Goal: Information Seeking & Learning: Learn about a topic

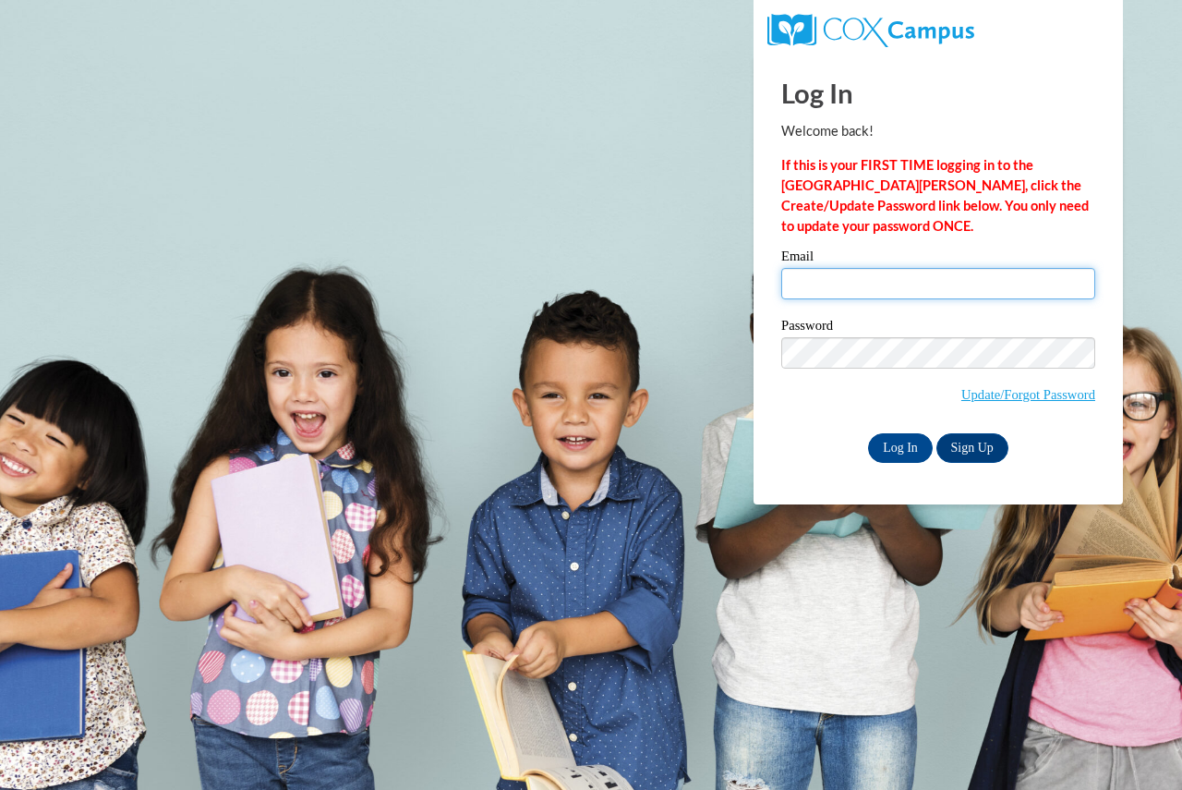
click at [908, 275] on input "Email" at bounding box center [938, 283] width 314 height 31
type input "schneiderh@fortschools.org"
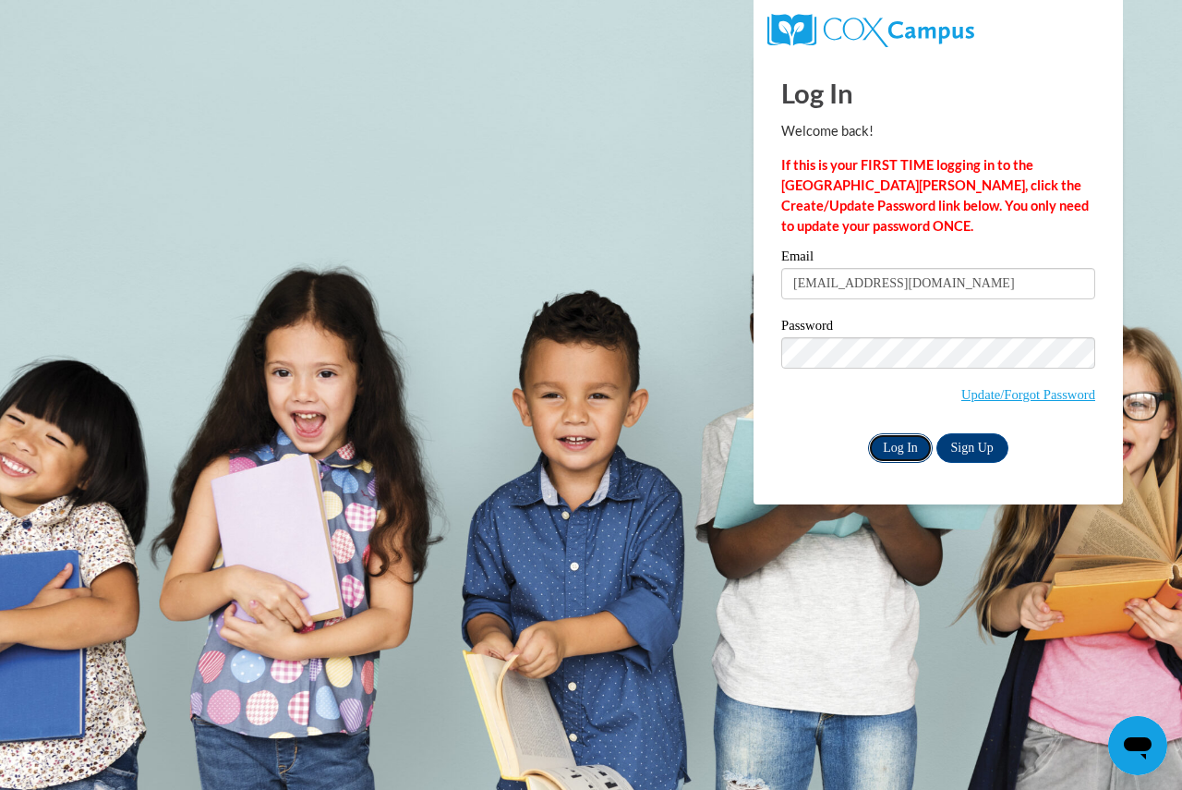
click at [902, 438] on input "Log In" at bounding box center [900, 448] width 65 height 30
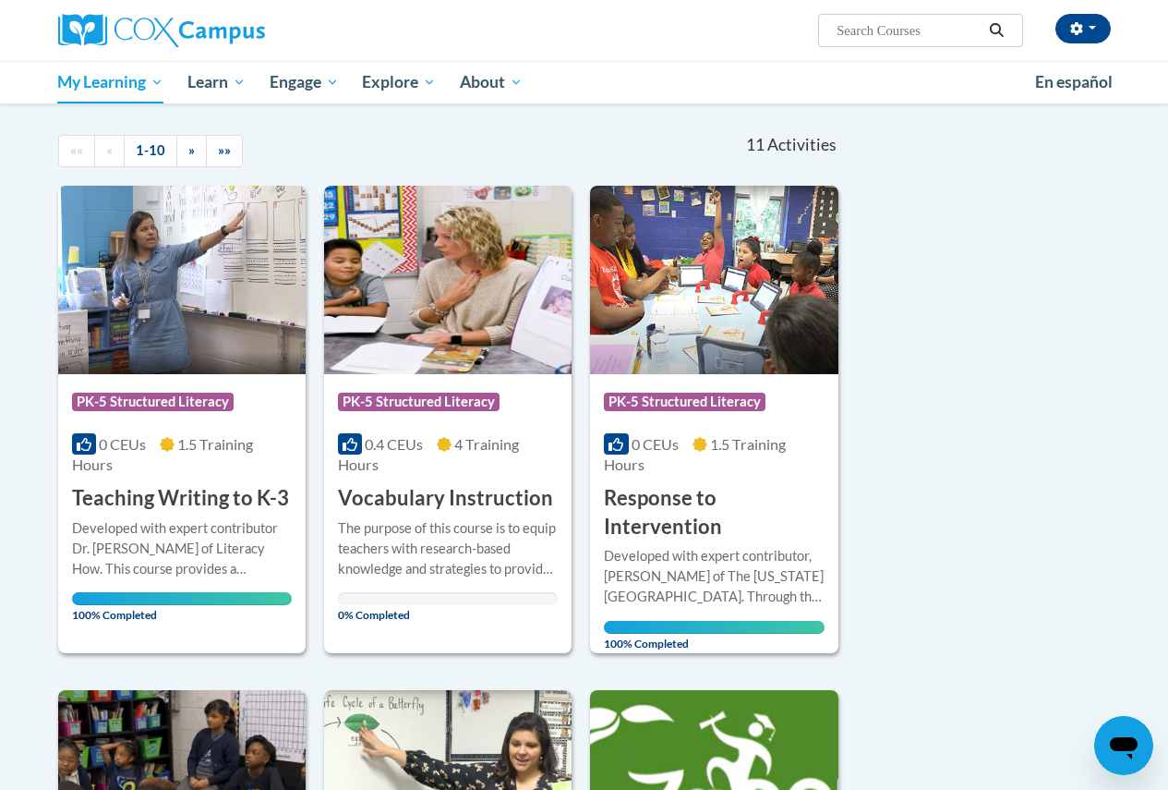
scroll to position [185, 0]
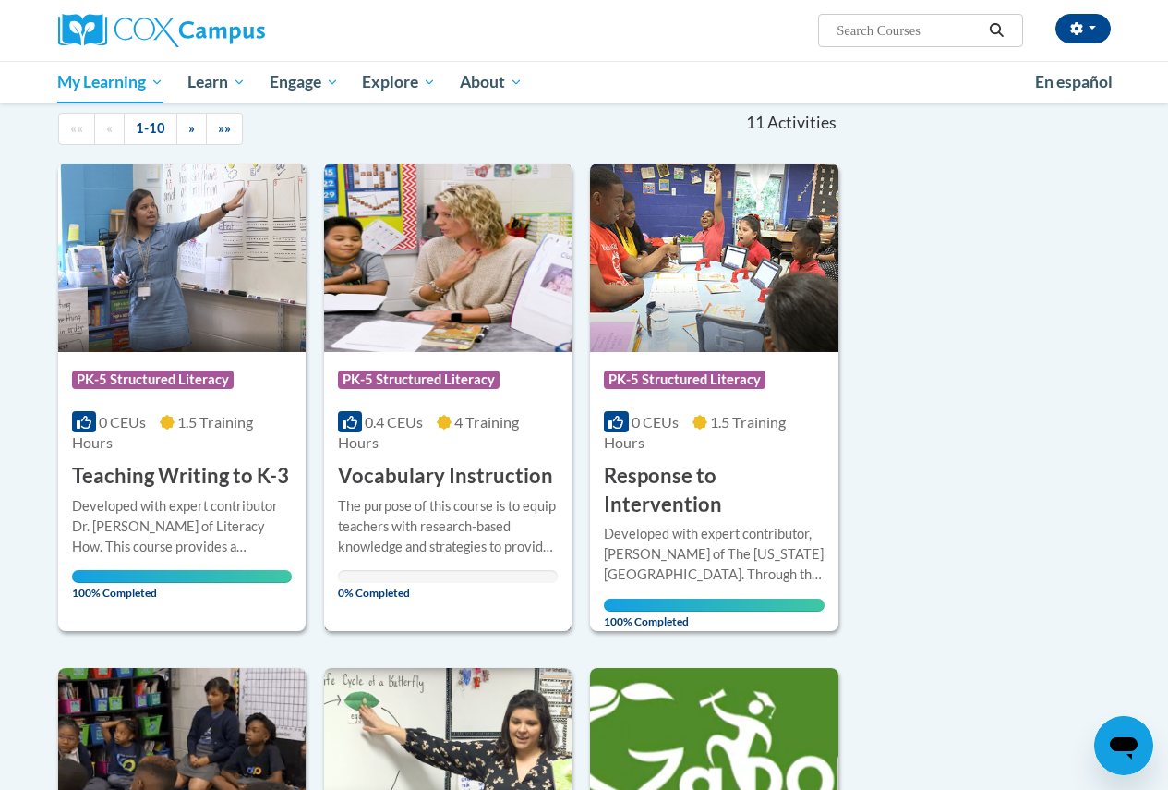
click at [408, 432] on div "0.4 CEUs 4 Training Hours" at bounding box center [448, 432] width 220 height 41
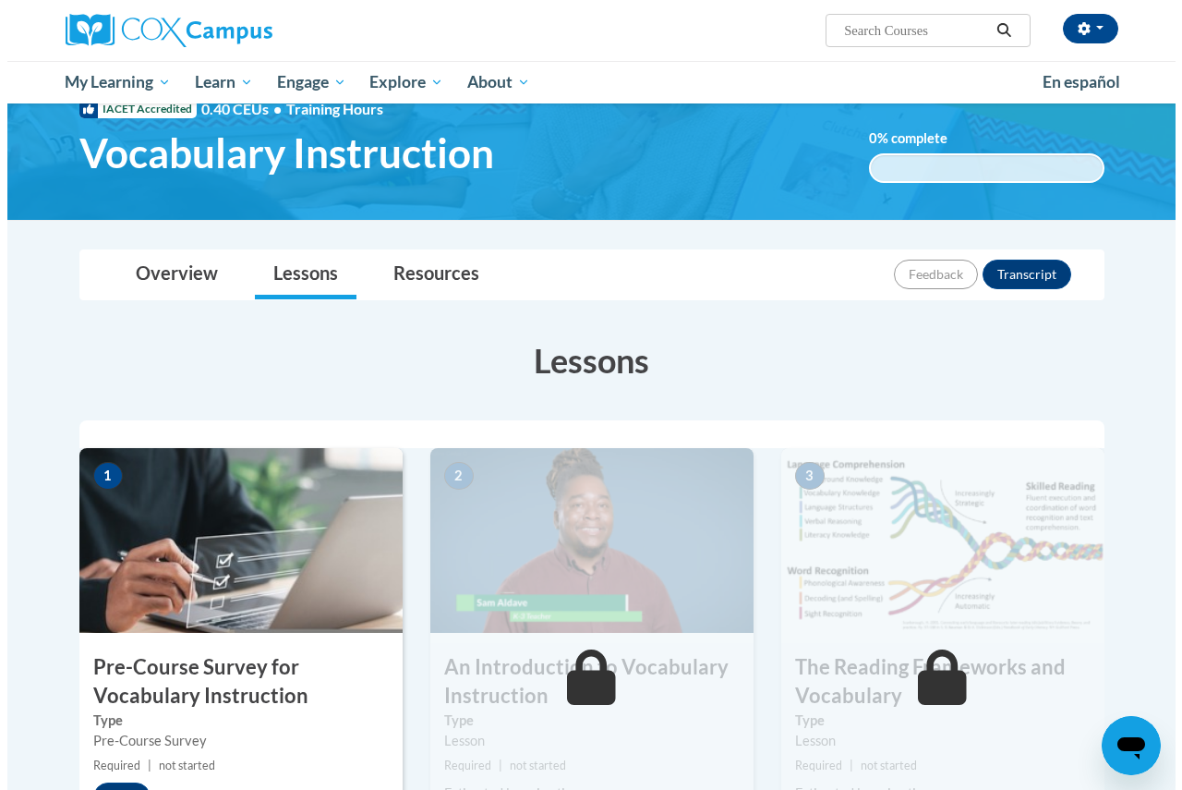
scroll to position [185, 0]
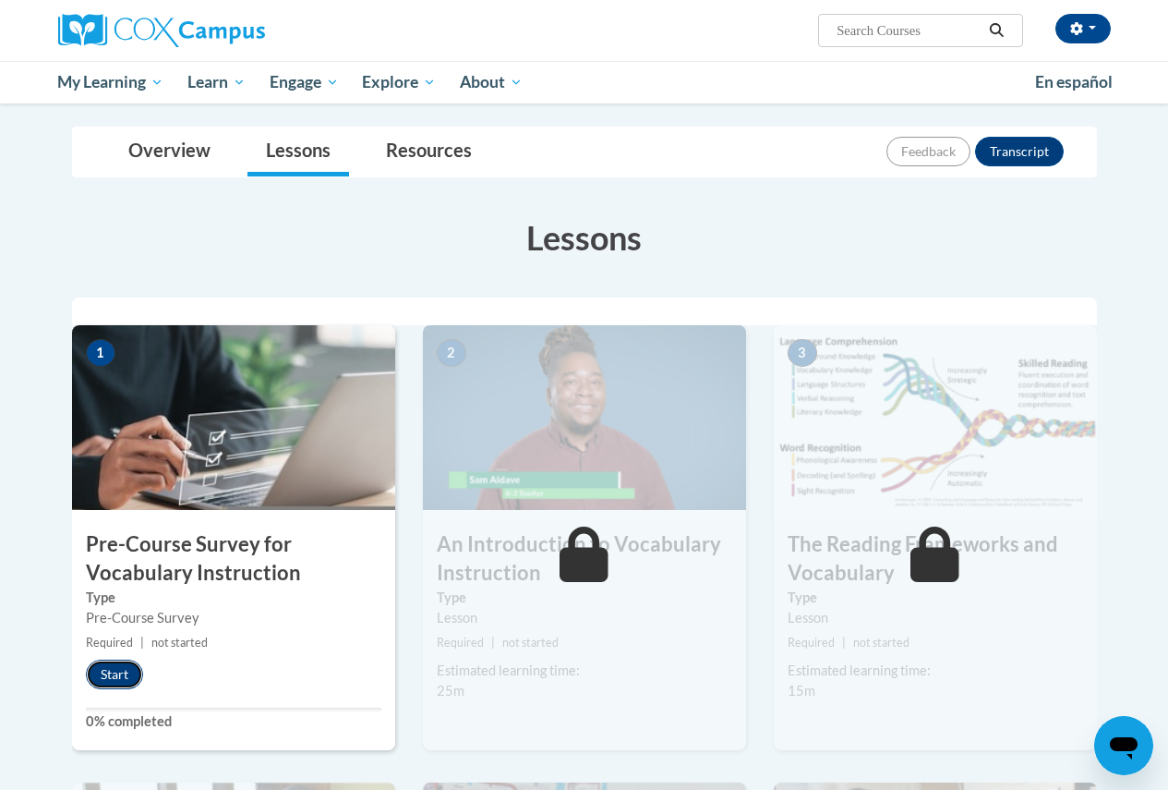
click at [115, 681] on button "Start" at bounding box center [114, 674] width 57 height 30
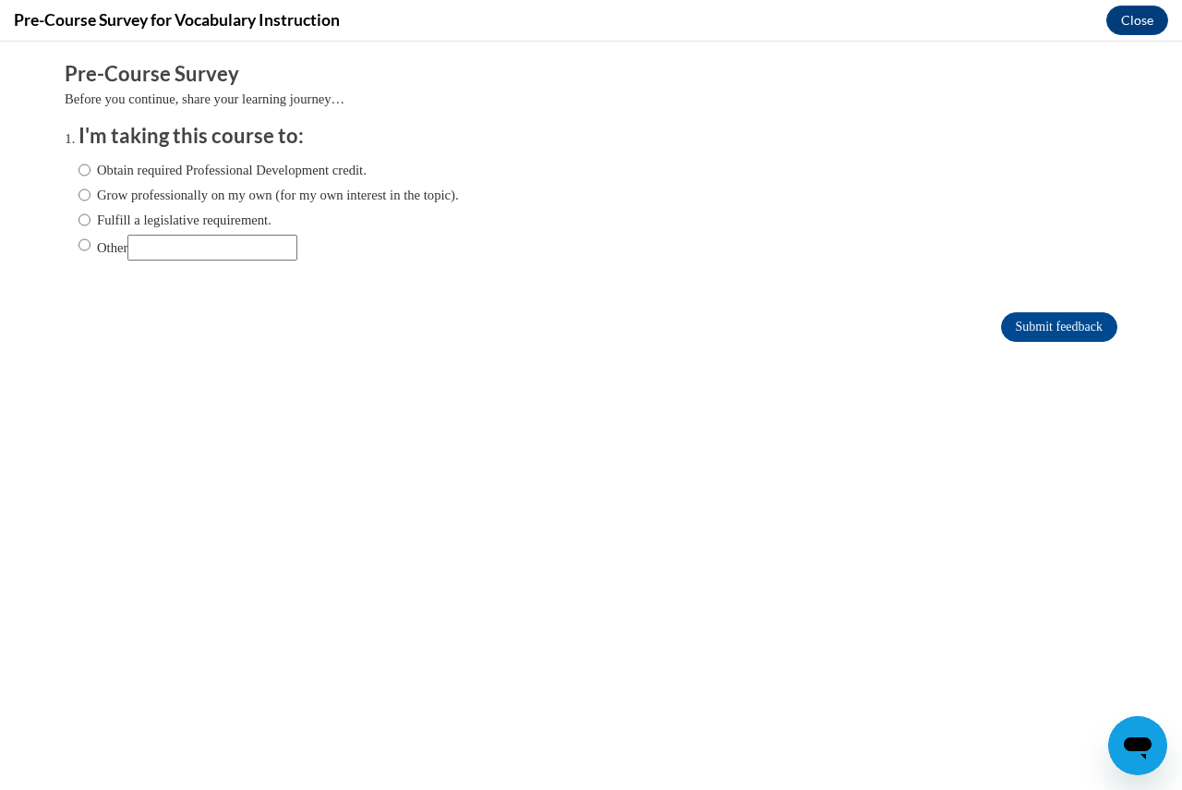
scroll to position [0, 0]
click at [78, 167] on input "Obtain required Professional Development credit." at bounding box center [84, 170] width 12 height 20
radio input "true"
click at [128, 219] on label "Fulfill a legislative requirement." at bounding box center [174, 220] width 193 height 20
click at [90, 219] on input "Fulfill a legislative requirement." at bounding box center [84, 220] width 12 height 20
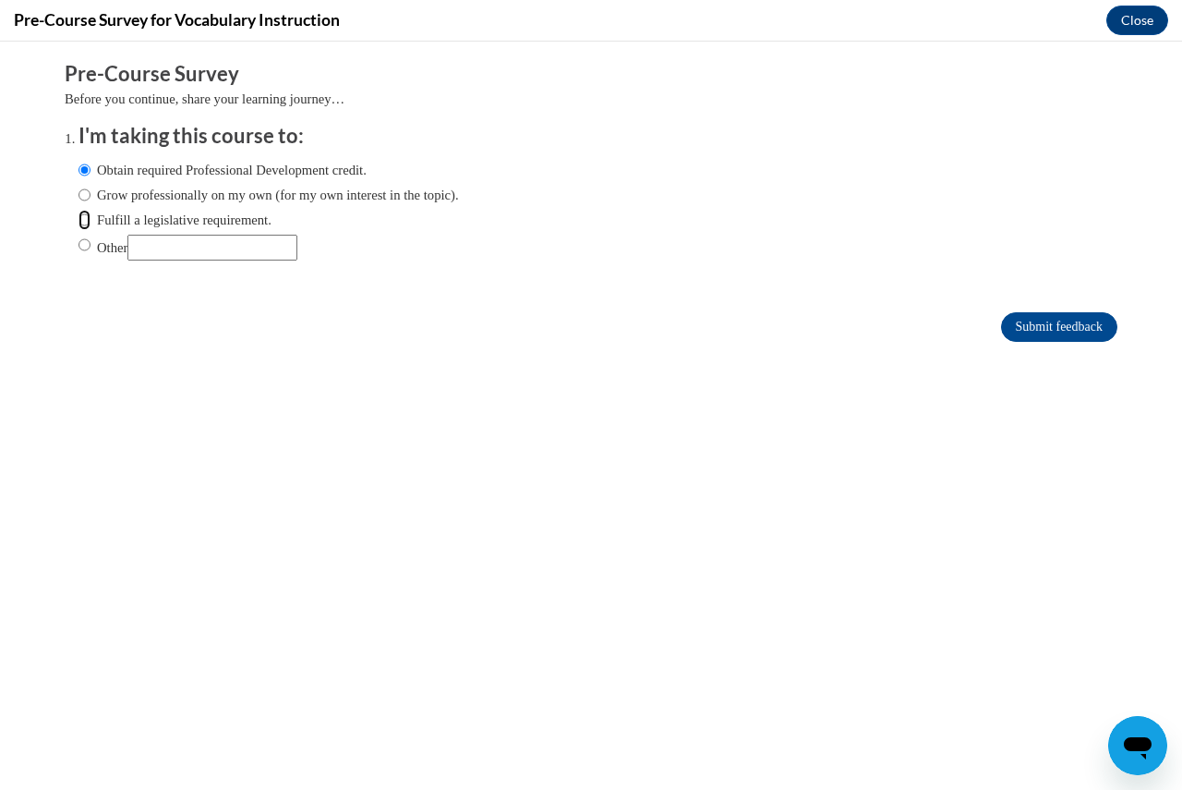
radio input "true"
click at [1034, 320] on input "Submit feedback" at bounding box center [1059, 327] width 116 height 30
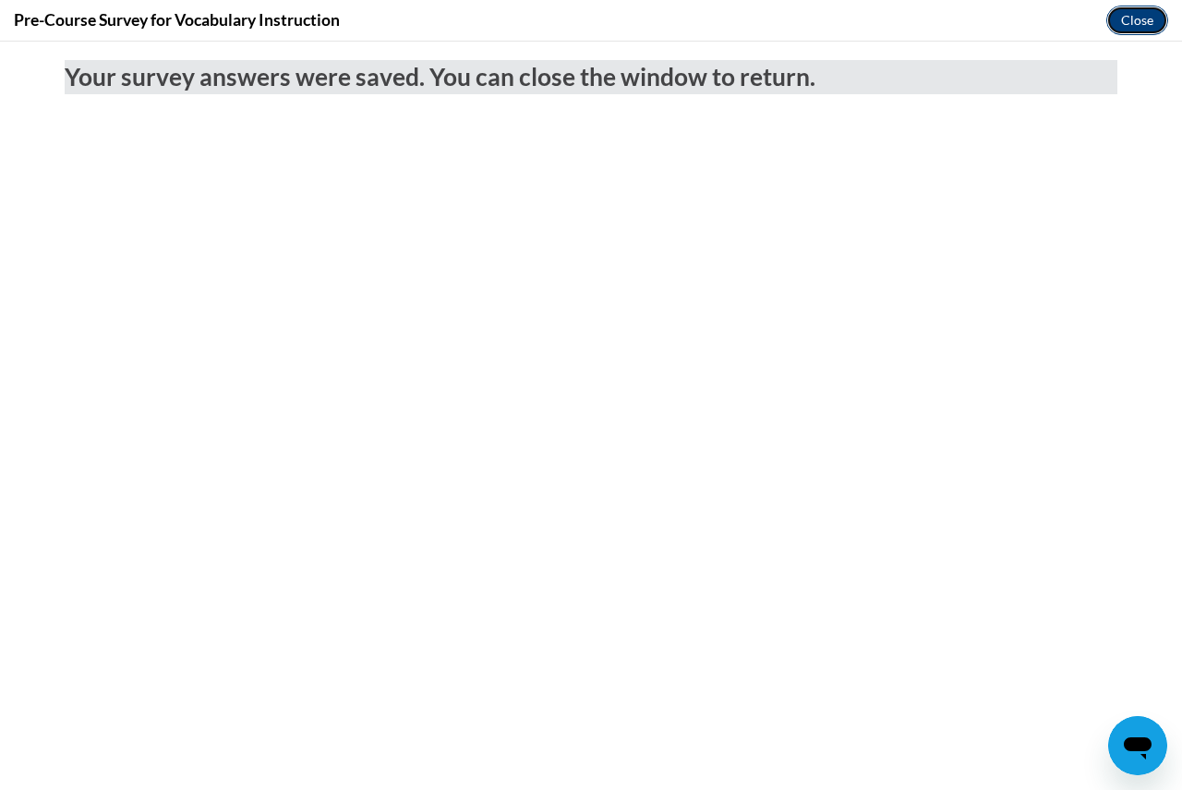
click at [1138, 27] on button "Close" at bounding box center [1137, 21] width 62 height 30
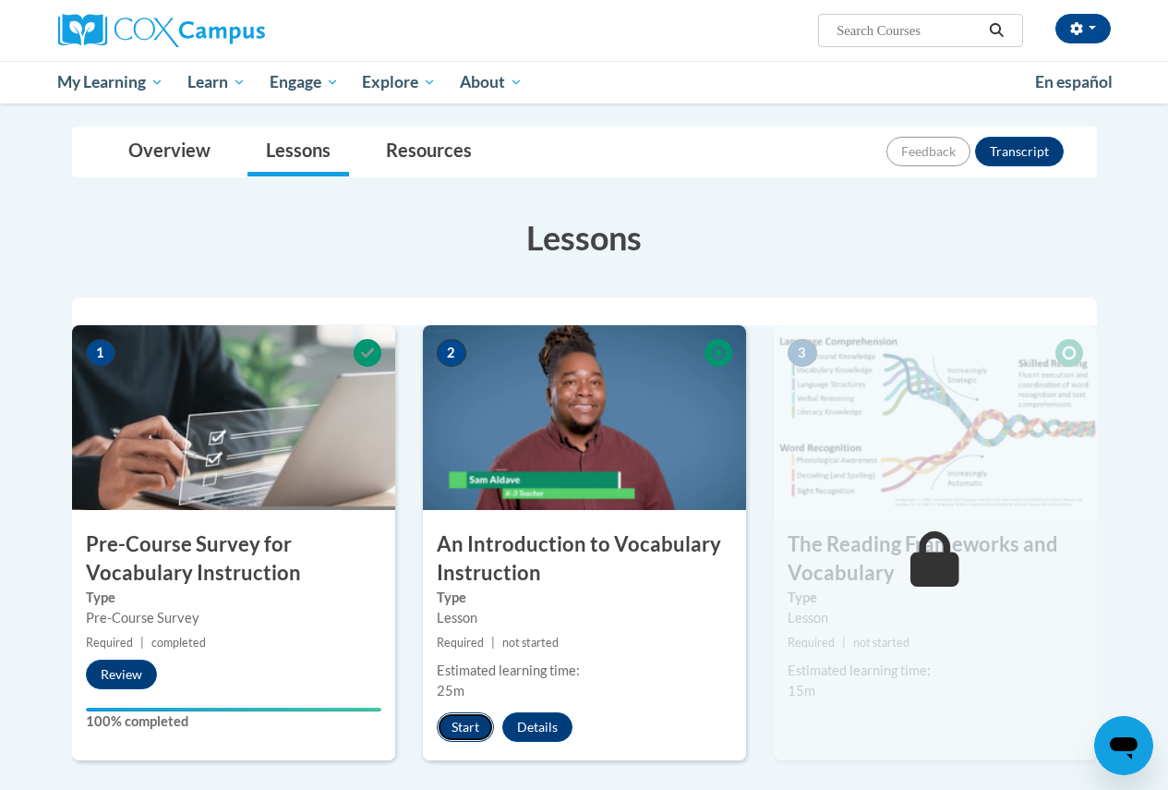
click at [456, 727] on button "Start" at bounding box center [465, 727] width 57 height 30
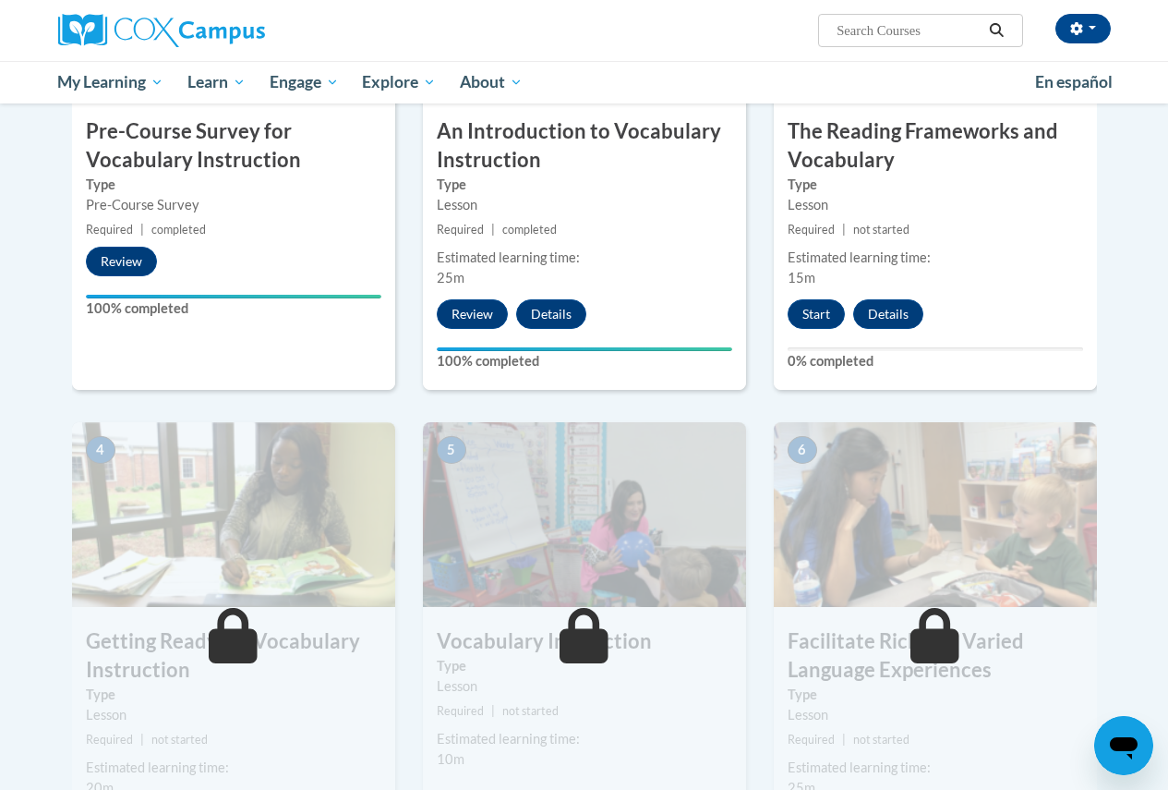
scroll to position [646, 0]
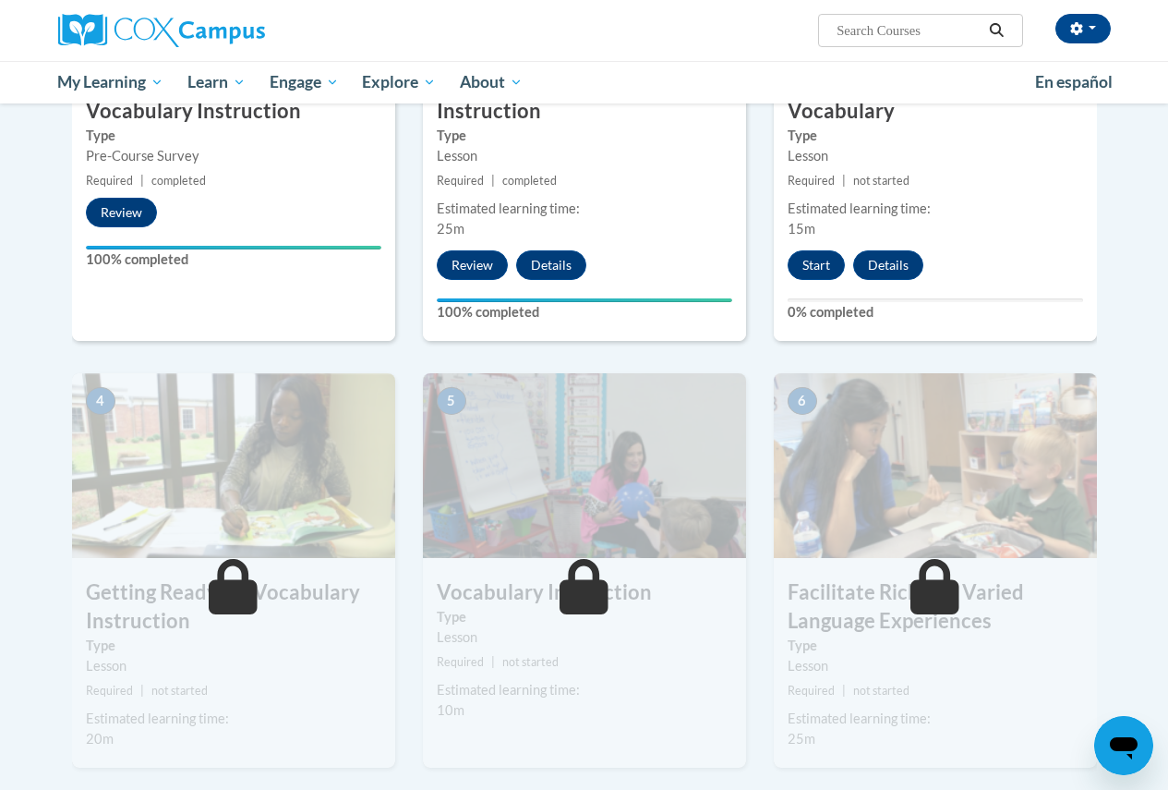
click at [573, 235] on div "Estimated learning time: 25m" at bounding box center [584, 219] width 323 height 41
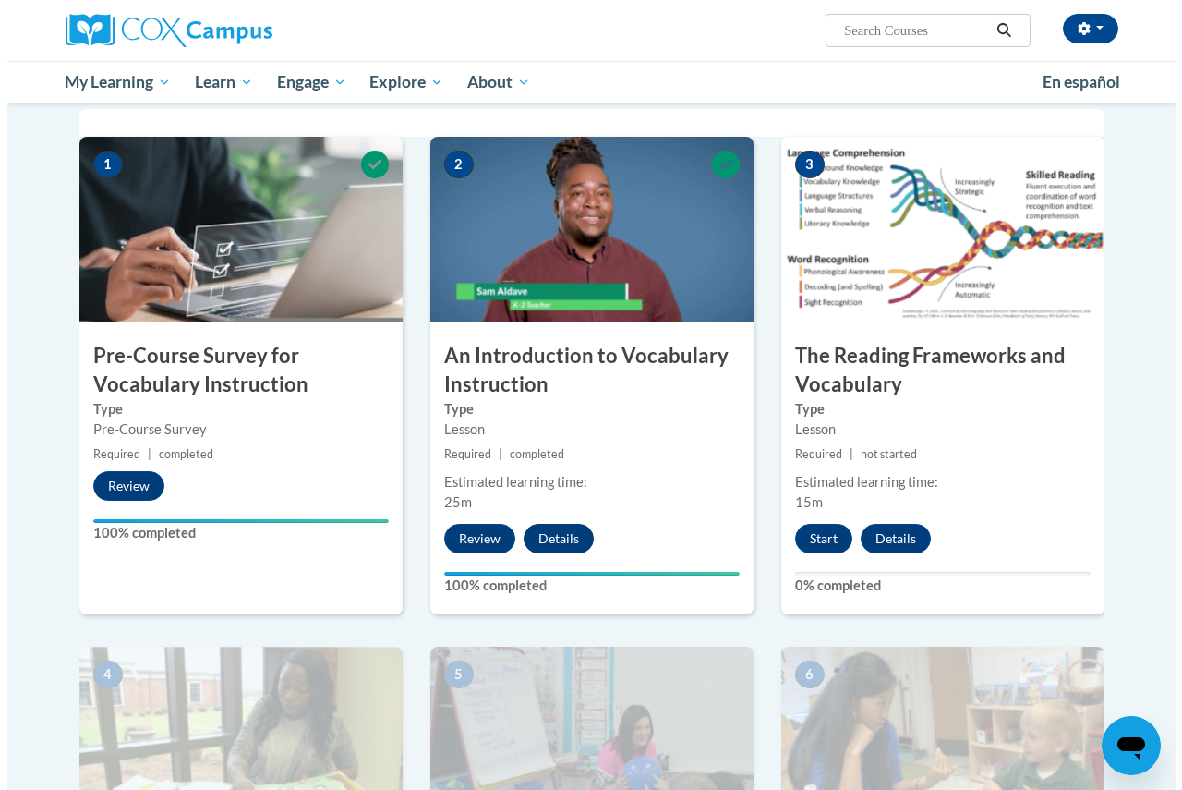
scroll to position [369, 0]
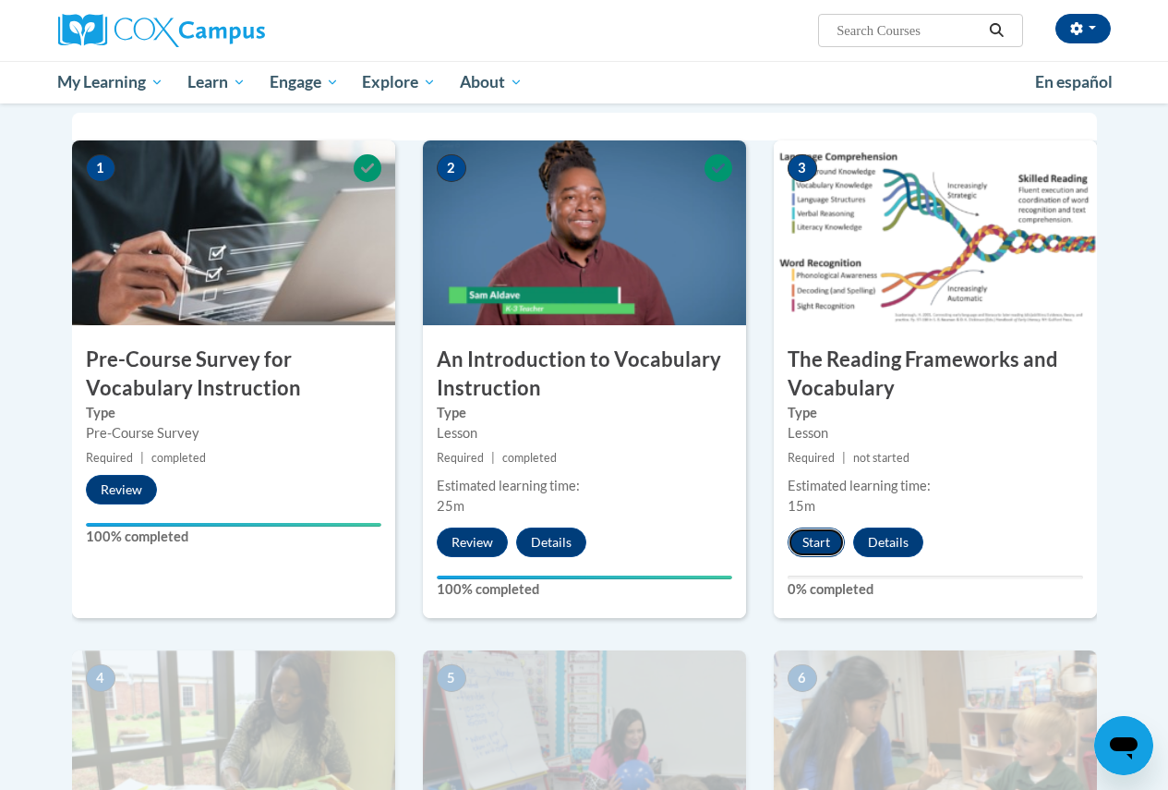
click at [819, 551] on button "Start" at bounding box center [816, 542] width 57 height 30
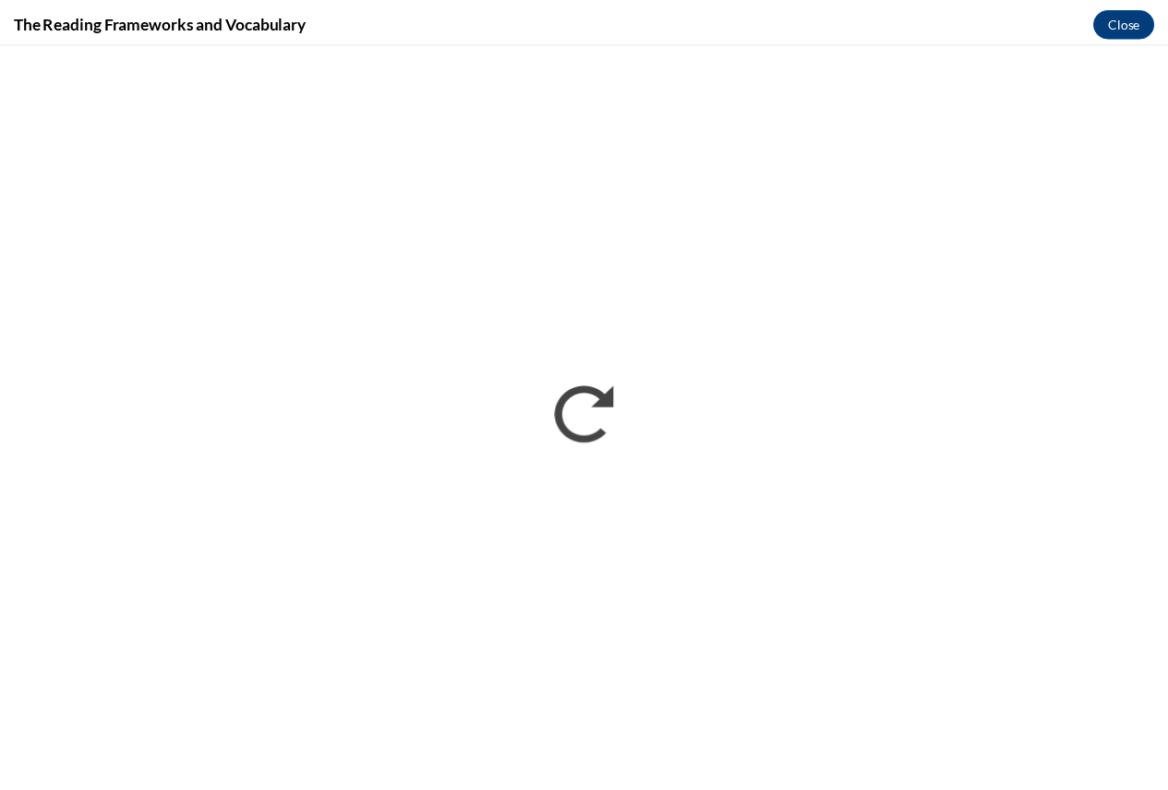
scroll to position [0, 0]
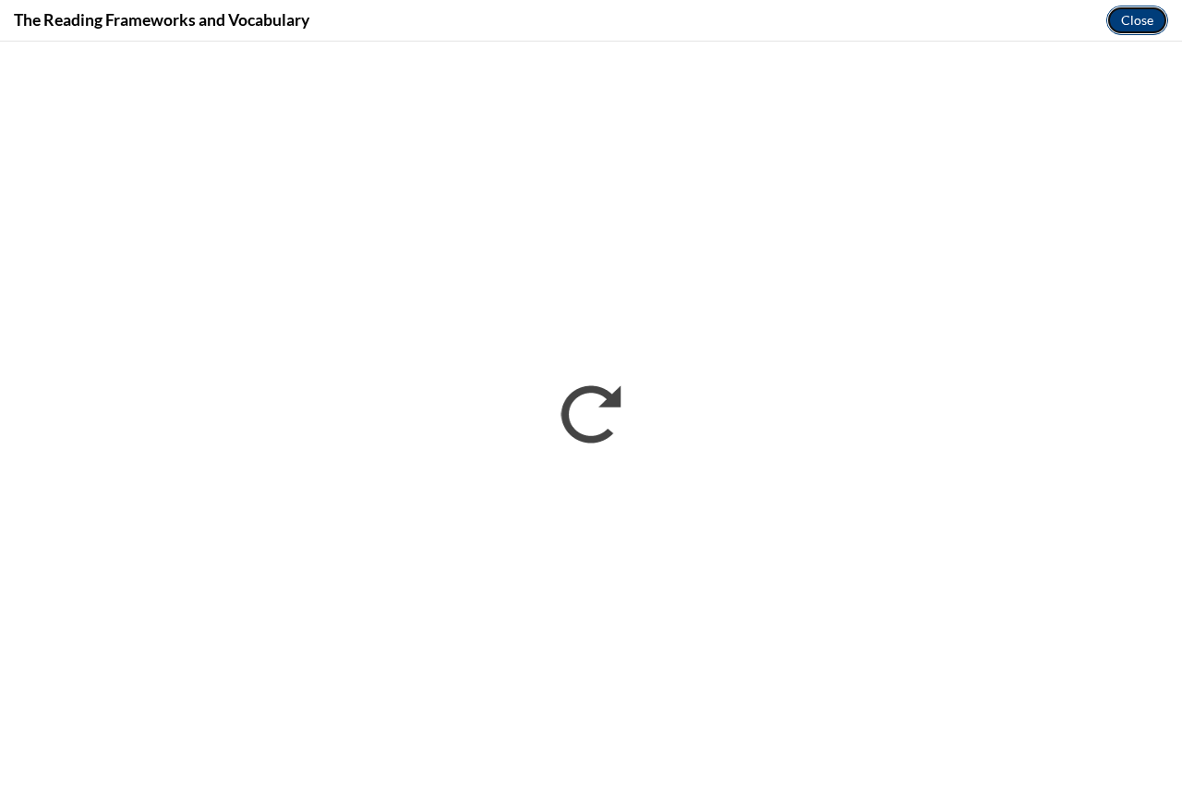
click at [1139, 13] on button "Close" at bounding box center [1137, 21] width 62 height 30
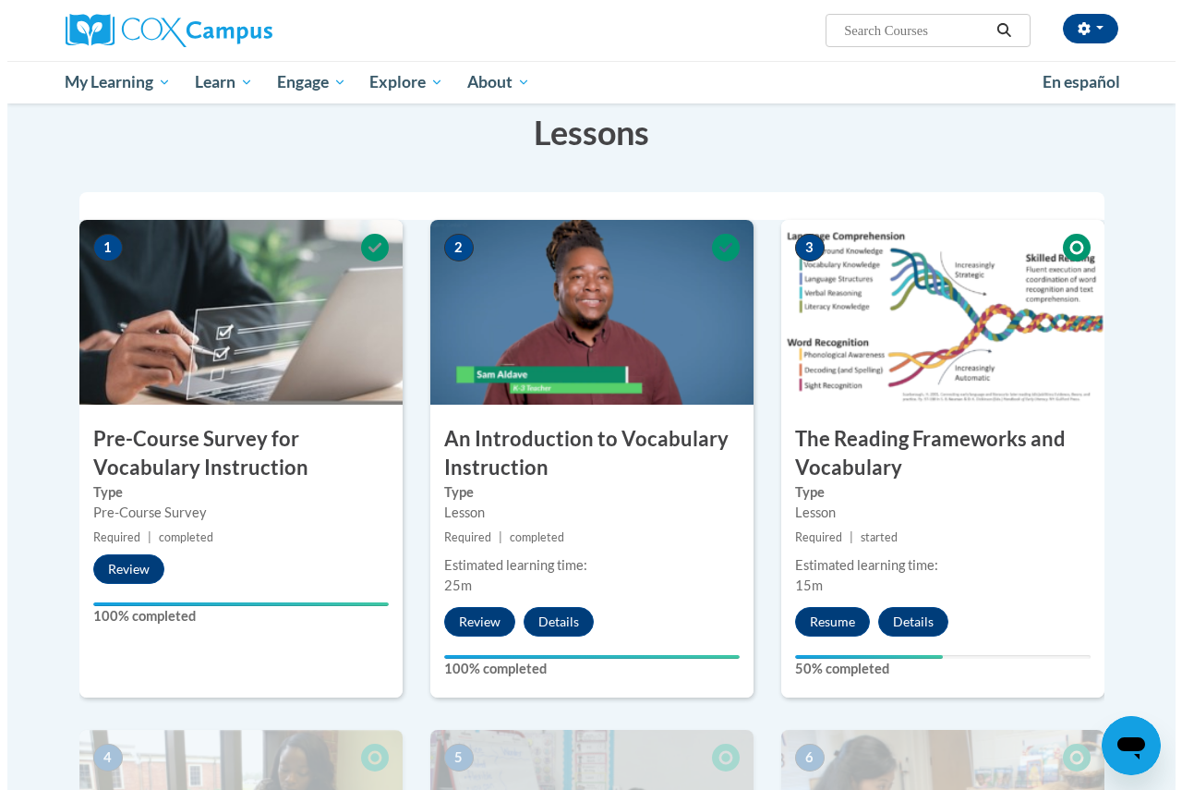
scroll to position [277, 0]
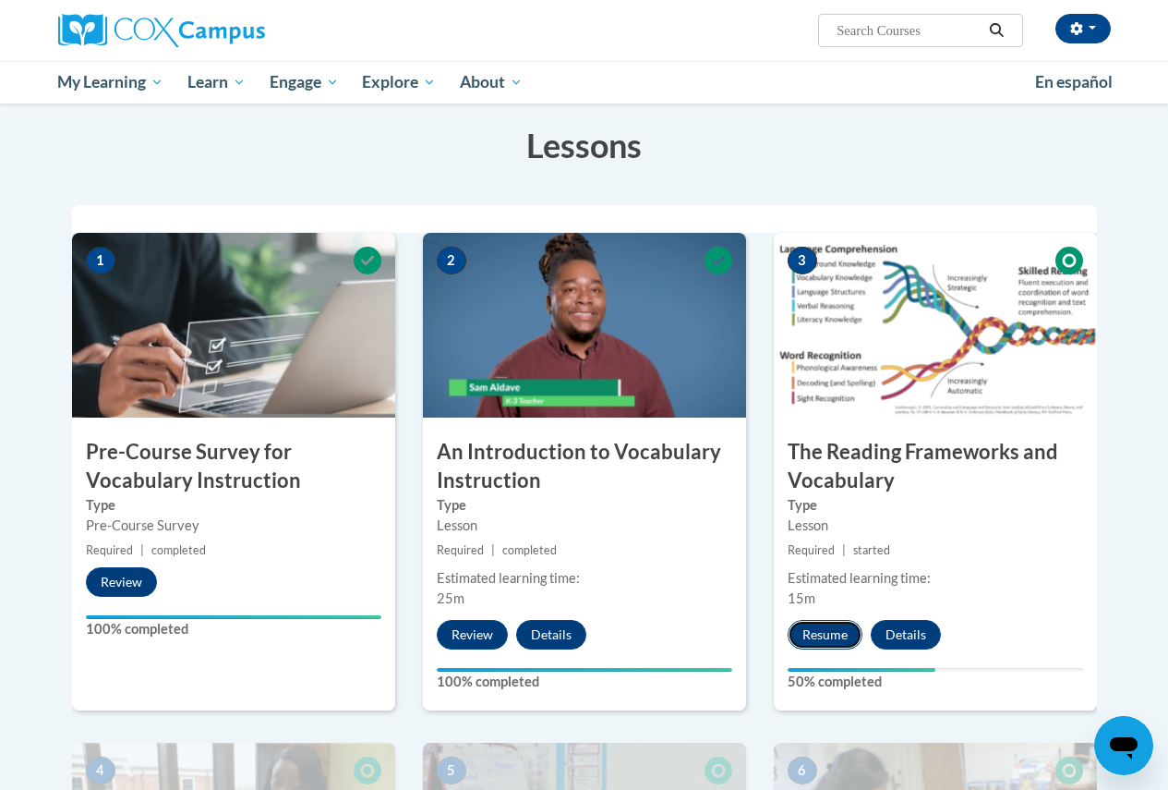
click at [833, 623] on button "Resume" at bounding box center [825, 635] width 75 height 30
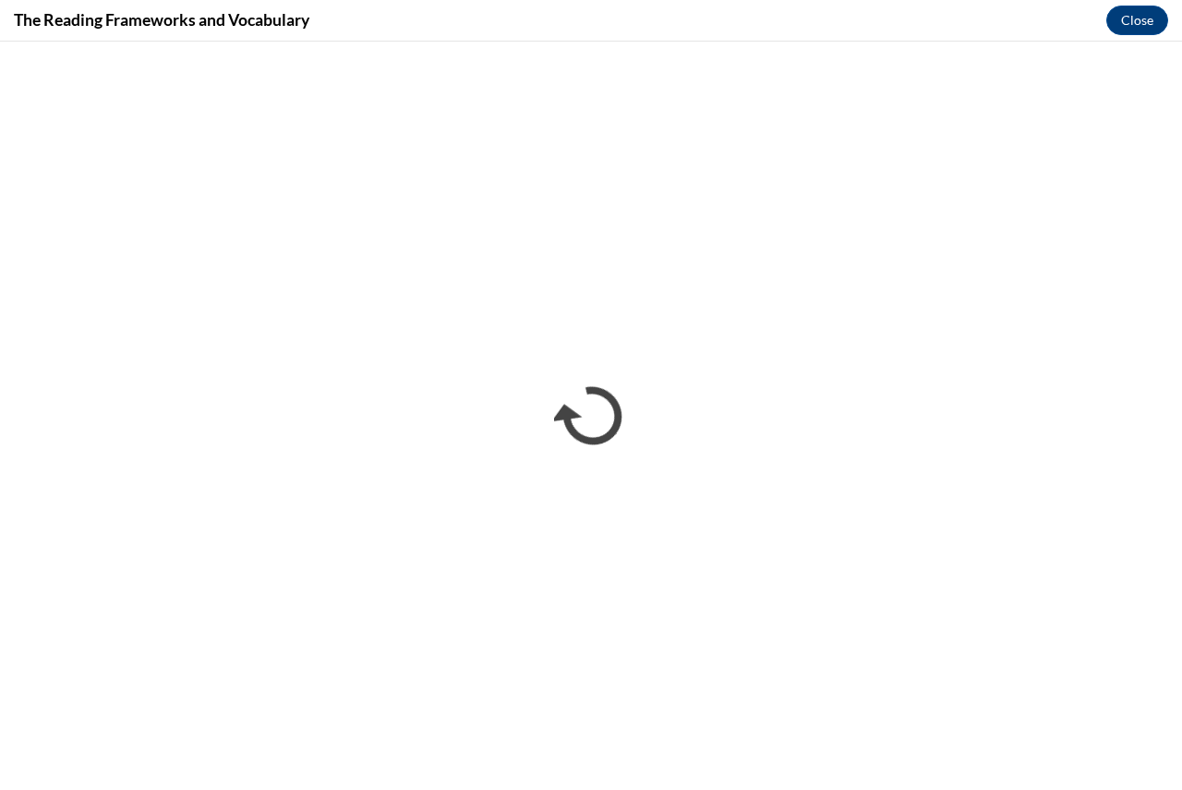
scroll to position [0, 0]
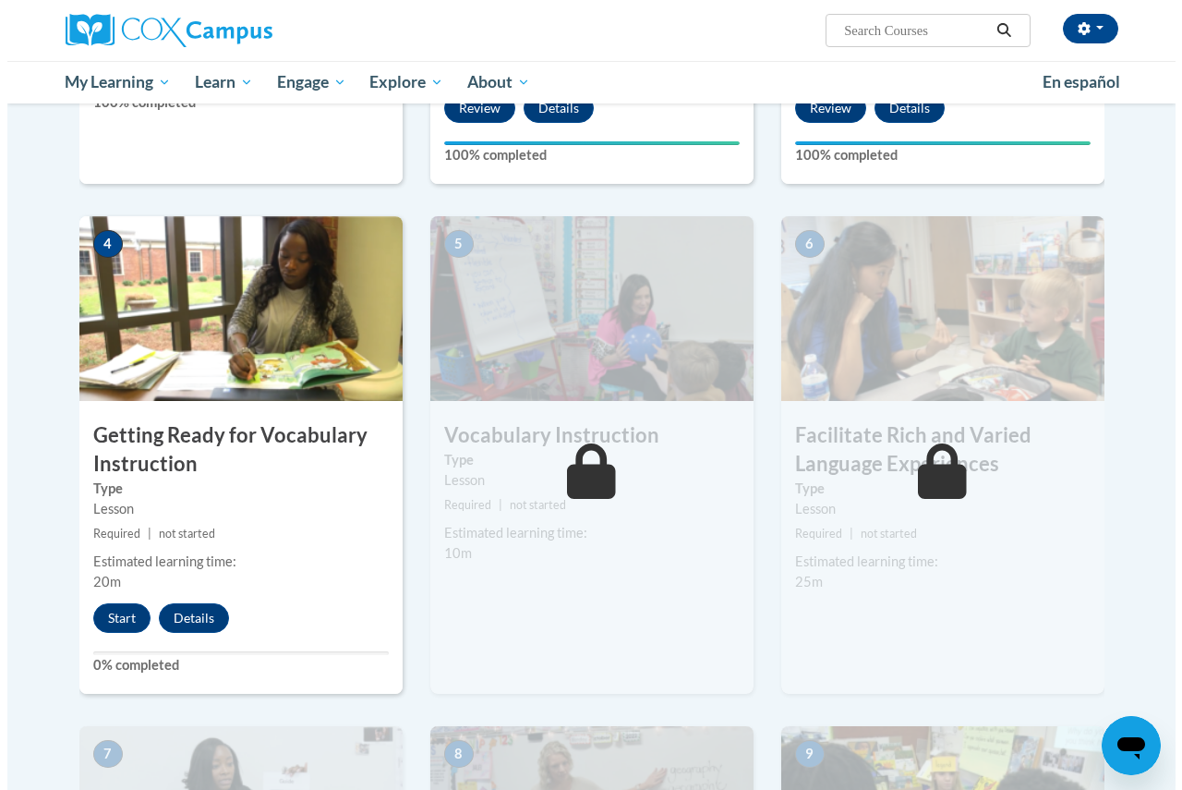
scroll to position [831, 0]
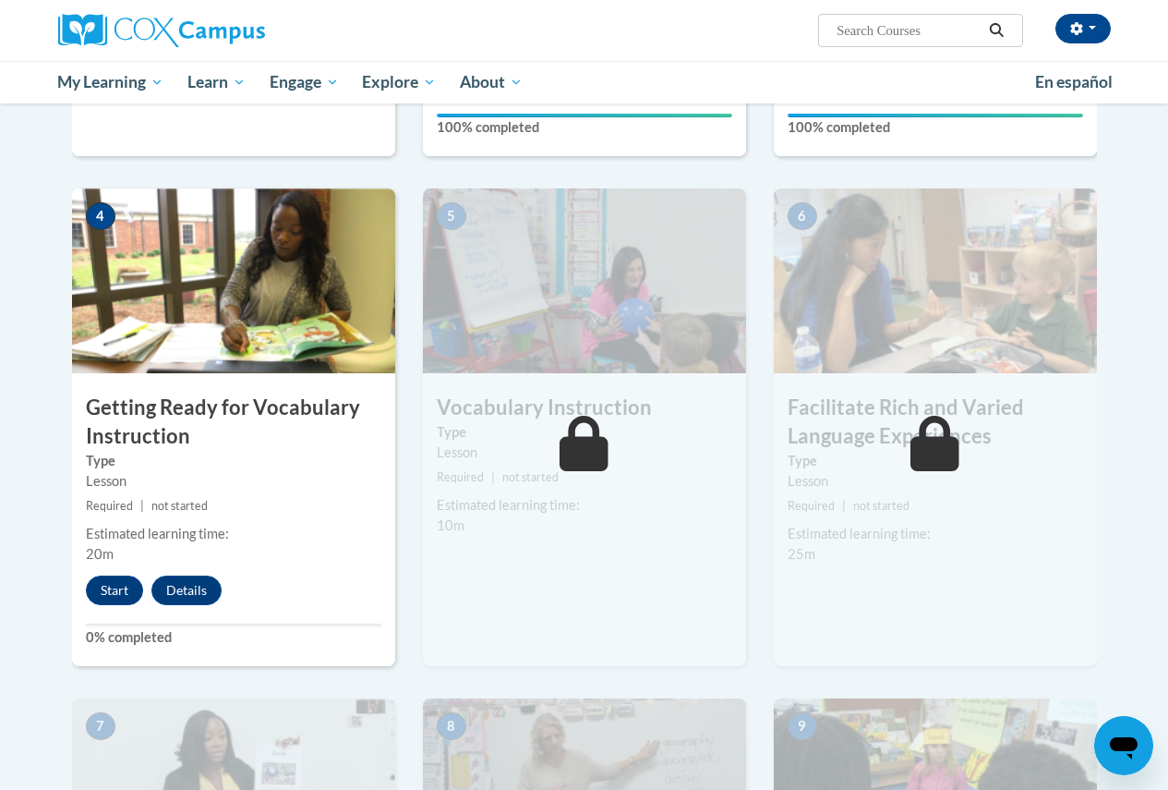
click at [242, 336] on img at bounding box center [233, 280] width 323 height 185
click at [118, 590] on button "Start" at bounding box center [114, 590] width 57 height 30
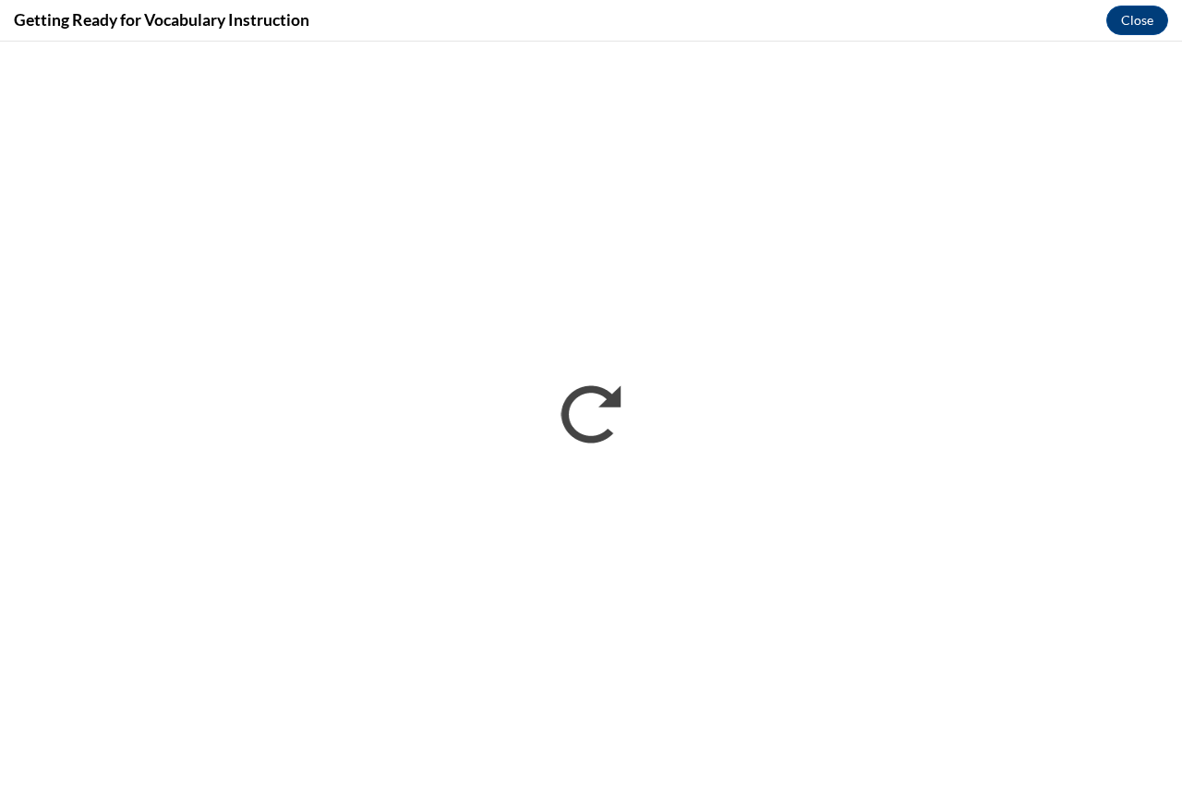
scroll to position [0, 0]
